Goal: Task Accomplishment & Management: Manage account settings

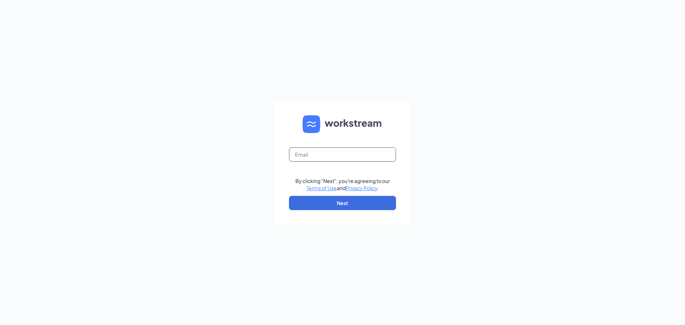
click at [306, 154] on input "text" at bounding box center [342, 154] width 107 height 14
type input "amanda@rsolution.com"
click at [334, 202] on button "Next" at bounding box center [342, 203] width 107 height 14
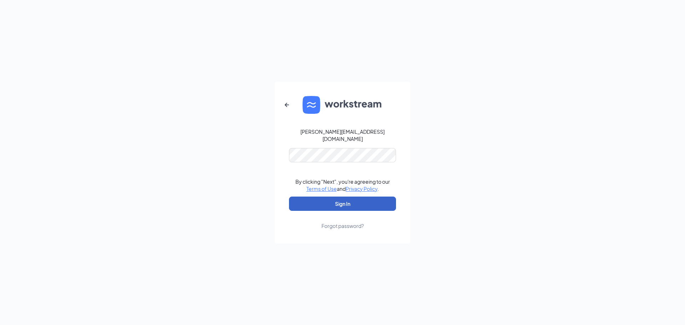
click at [340, 197] on button "Sign In" at bounding box center [342, 203] width 107 height 14
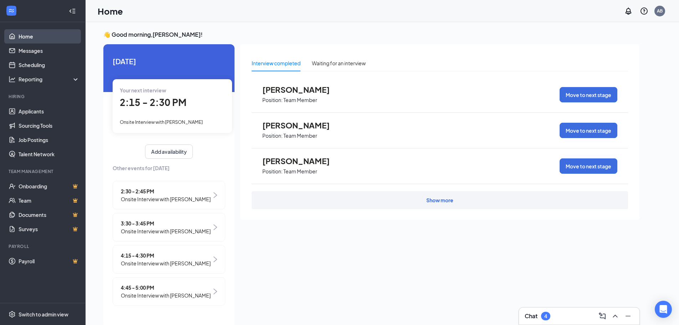
click at [19, 35] on link "Home" at bounding box center [49, 36] width 61 height 14
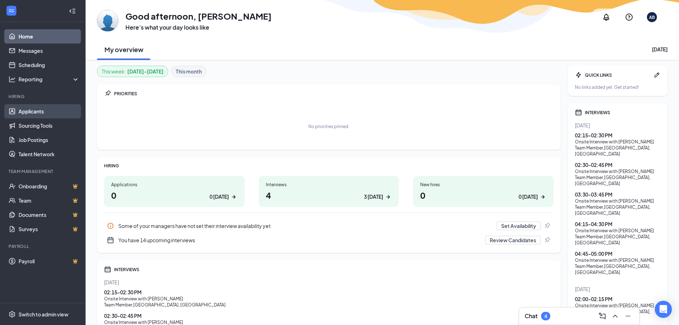
click at [37, 108] on link "Applicants" at bounding box center [49, 111] width 61 height 14
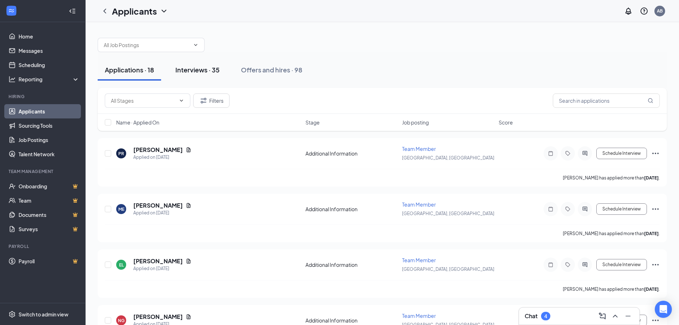
click at [189, 68] on div "Interviews · 35" at bounding box center [197, 69] width 44 height 9
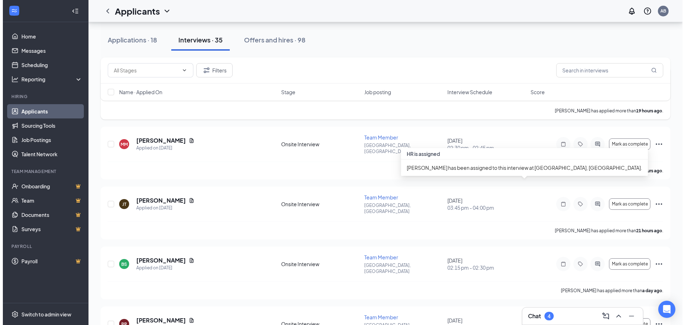
scroll to position [214, 0]
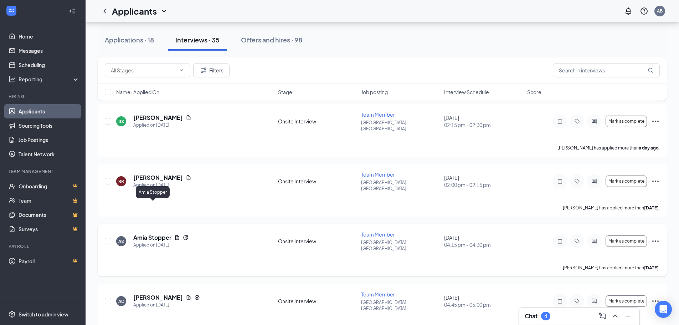
click at [156, 234] on h5 "Amia Stopper" at bounding box center [152, 238] width 38 height 8
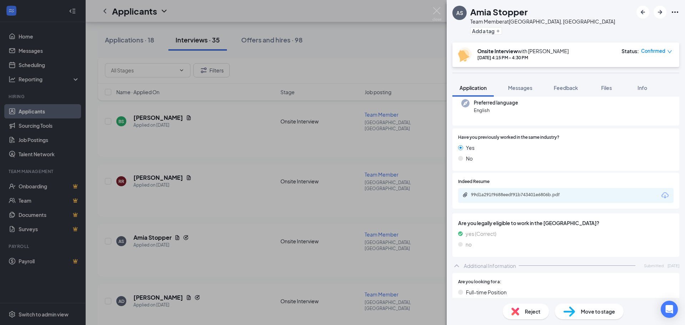
scroll to position [107, 0]
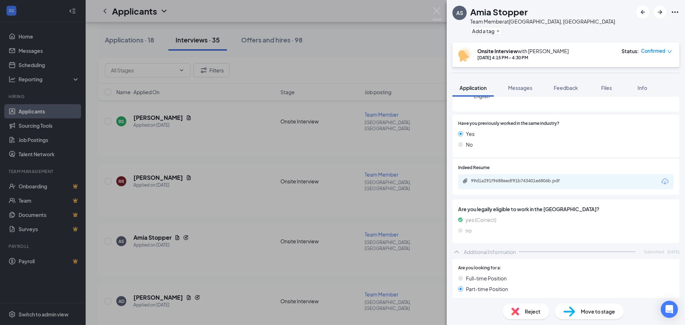
click at [660, 179] on icon "Download" at bounding box center [664, 181] width 9 height 9
click at [251, 154] on div "AS Amia Stopper Team Member at [GEOGRAPHIC_DATA], [GEOGRAPHIC_DATA] Add a tag O…" at bounding box center [342, 162] width 685 height 325
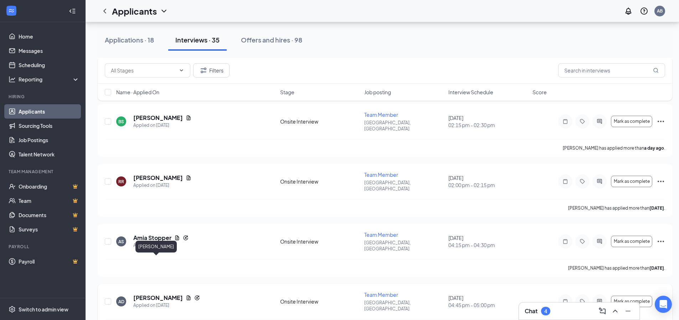
click at [140, 293] on h5 "[PERSON_NAME]" at bounding box center [158, 297] width 50 height 8
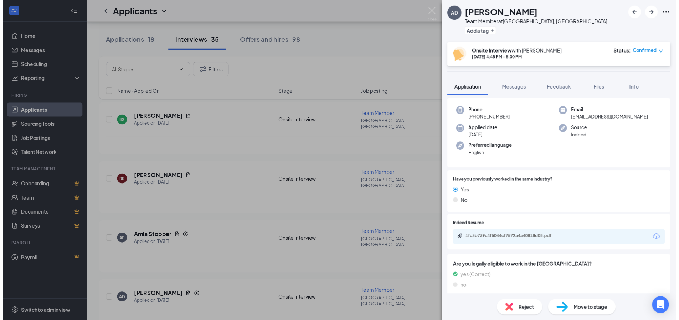
scroll to position [107, 0]
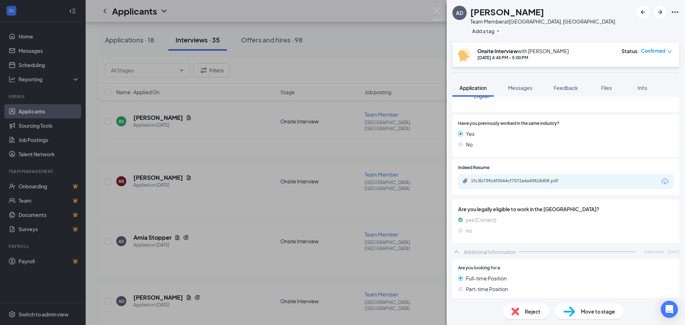
click at [660, 183] on icon "Download" at bounding box center [664, 181] width 9 height 9
click at [279, 303] on div "AD [PERSON_NAME] Team Member at [GEOGRAPHIC_DATA], [GEOGRAPHIC_DATA] Add a tag …" at bounding box center [342, 162] width 685 height 325
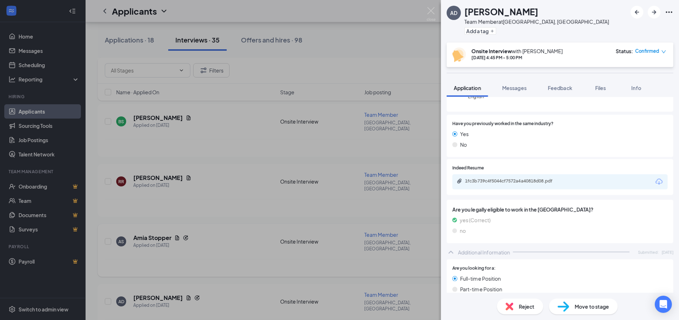
click at [261, 231] on div "AS [PERSON_NAME] Applied on [DATE] Onsite Interview Team Member [GEOGRAPHIC_DAT…" at bounding box center [385, 245] width 561 height 28
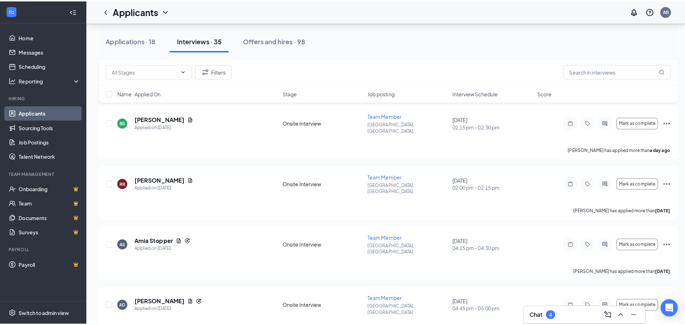
scroll to position [357, 0]
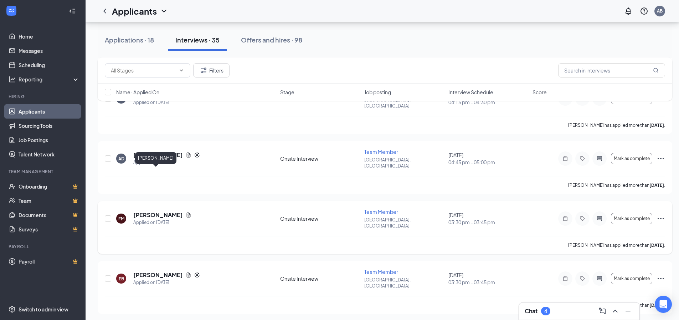
click at [151, 211] on h5 "[PERSON_NAME]" at bounding box center [158, 215] width 50 height 8
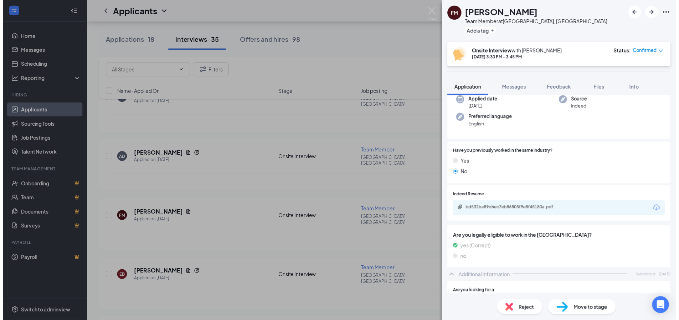
scroll to position [143, 0]
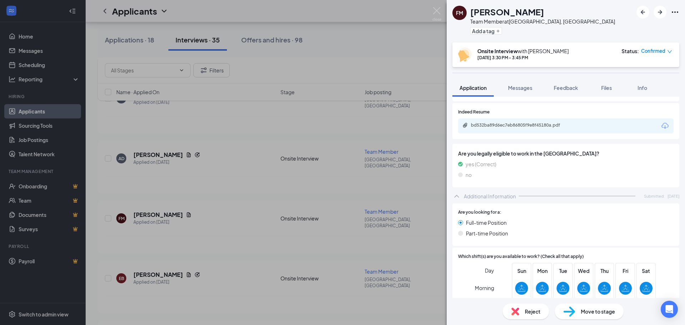
click at [660, 125] on icon "Download" at bounding box center [664, 126] width 9 height 9
click at [216, 200] on div "FM [PERSON_NAME] Team Member at [GEOGRAPHIC_DATA], [GEOGRAPHIC_DATA] Add a tag …" at bounding box center [342, 162] width 685 height 325
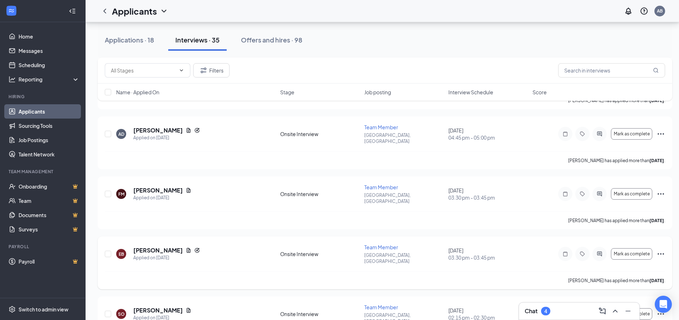
scroll to position [428, 0]
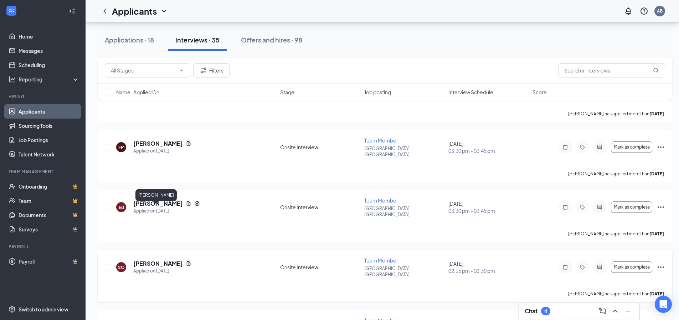
click at [150, 259] on h5 "[PERSON_NAME]" at bounding box center [158, 263] width 50 height 8
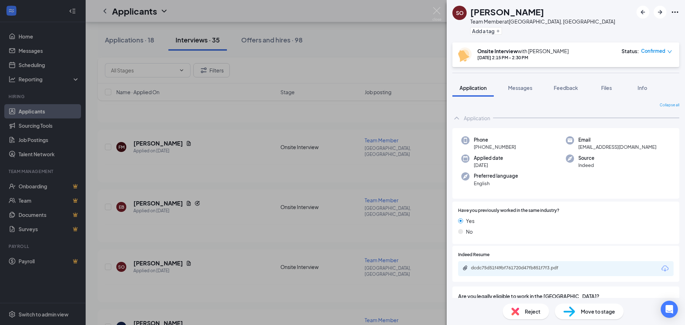
click at [660, 268] on icon "Download" at bounding box center [664, 268] width 9 height 9
click at [254, 233] on div "SO [PERSON_NAME] Team Member at [GEOGRAPHIC_DATA], [GEOGRAPHIC_DATA] Add a tag …" at bounding box center [342, 162] width 685 height 325
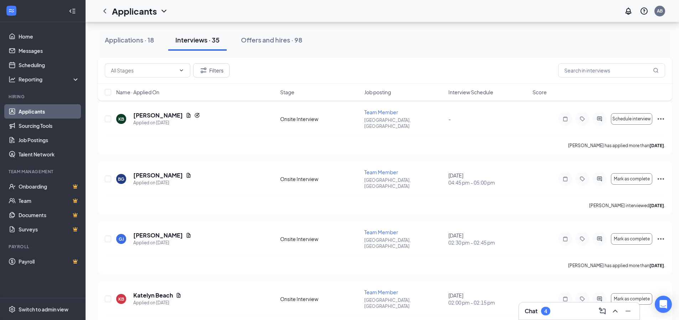
scroll to position [963, 0]
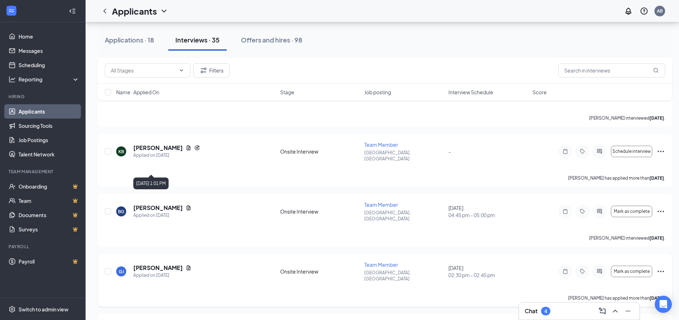
click at [155, 271] on div "Applied on [DATE]" at bounding box center [162, 274] width 58 height 7
click at [150, 264] on h5 "[PERSON_NAME]" at bounding box center [158, 268] width 50 height 8
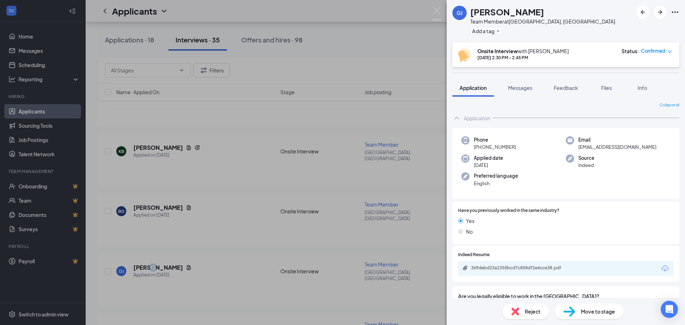
click at [660, 266] on icon "Download" at bounding box center [664, 268] width 9 height 9
click at [267, 201] on div "GJ [PERSON_NAME] Team Member at [GEOGRAPHIC_DATA], [GEOGRAPHIC_DATA] Add a tag …" at bounding box center [342, 162] width 685 height 325
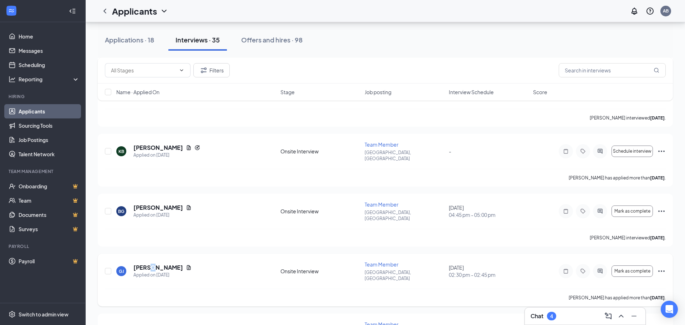
click at [250, 289] on div "[PERSON_NAME] has applied more than [DATE] ." at bounding box center [385, 298] width 561 height 18
